Goal: Task Accomplishment & Management: Use online tool/utility

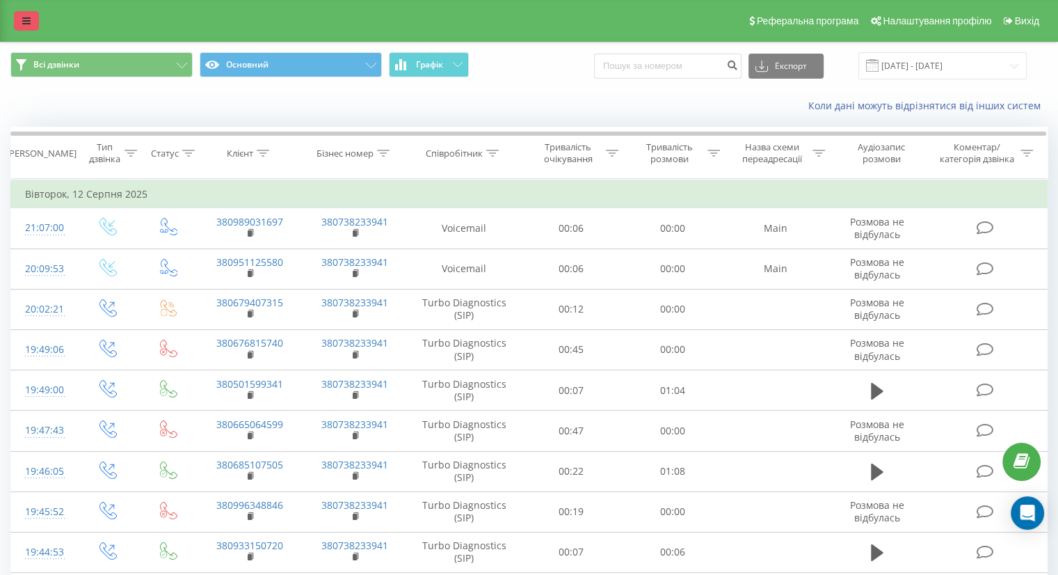
drag, startPoint x: 0, startPoint y: 0, endPoint x: 29, endPoint y: 21, distance: 35.9
click at [29, 21] on icon at bounding box center [26, 21] width 8 height 10
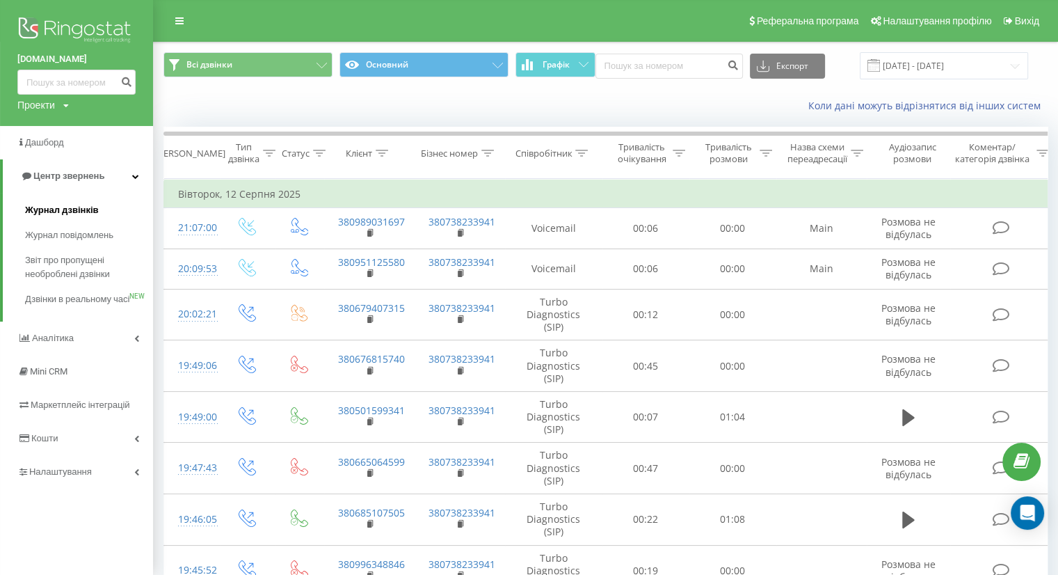
click at [60, 209] on span "Журнал дзвінків" at bounding box center [62, 210] width 74 height 14
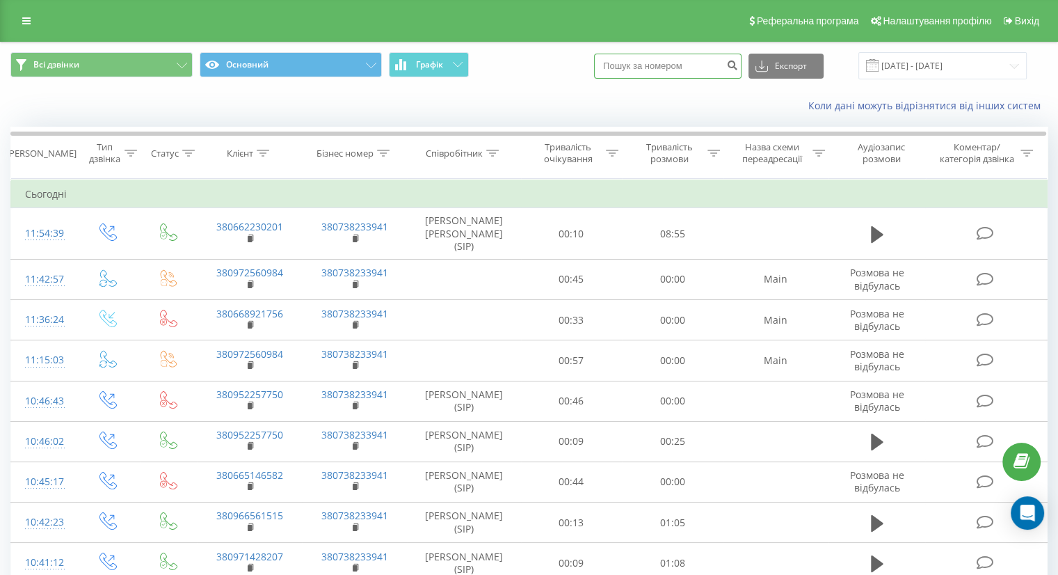
click at [650, 70] on input at bounding box center [667, 66] width 147 height 25
paste input "380970806200"
type input "380970806200"
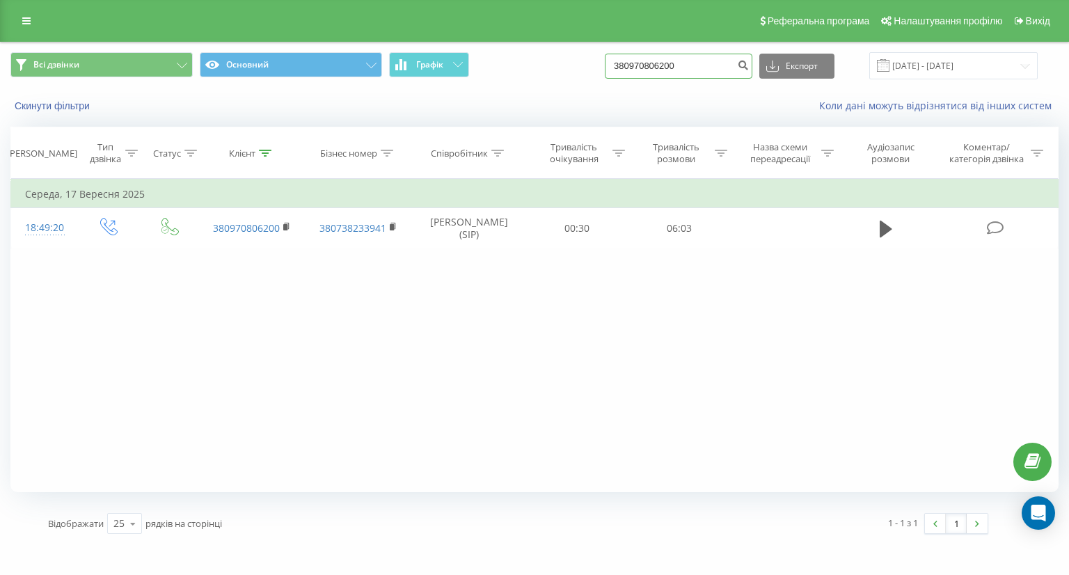
click at [657, 70] on input "380970806200" at bounding box center [678, 66] width 147 height 25
paste input "+380964563506"
click at [640, 67] on input "+380964563506" at bounding box center [678, 66] width 147 height 25
type input "380964563506"
